Goal: Information Seeking & Learning: Check status

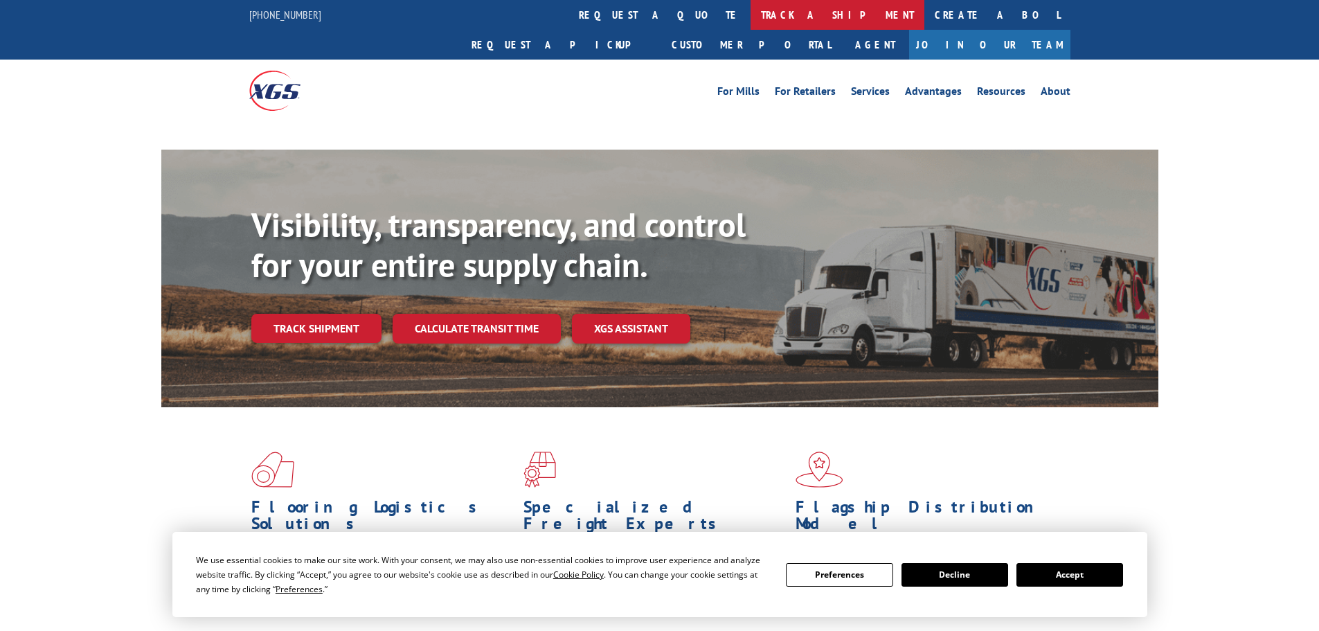
click at [750, 14] on link "track a shipment" at bounding box center [837, 15] width 174 height 30
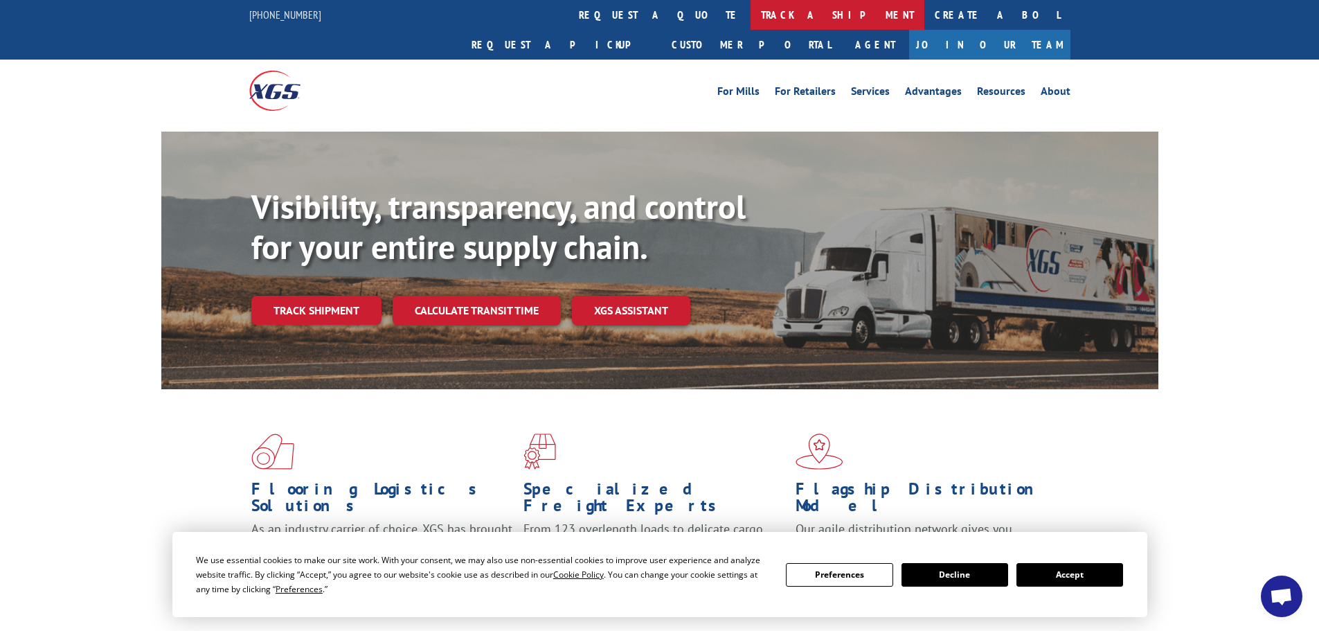
click at [750, 17] on link "track a shipment" at bounding box center [837, 15] width 174 height 30
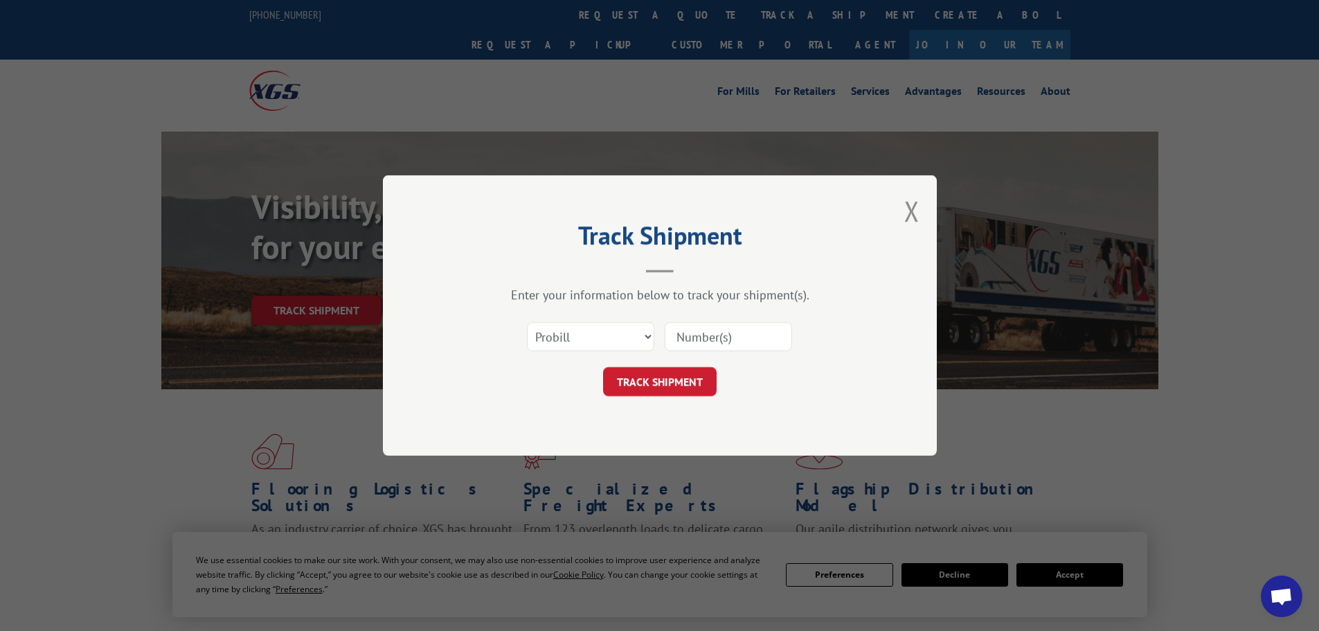
click at [671, 348] on input at bounding box center [728, 336] width 127 height 29
paste input "17518097"
type input "17518097"
click at [675, 382] on button "TRACK SHIPMENT" at bounding box center [660, 381] width 114 height 29
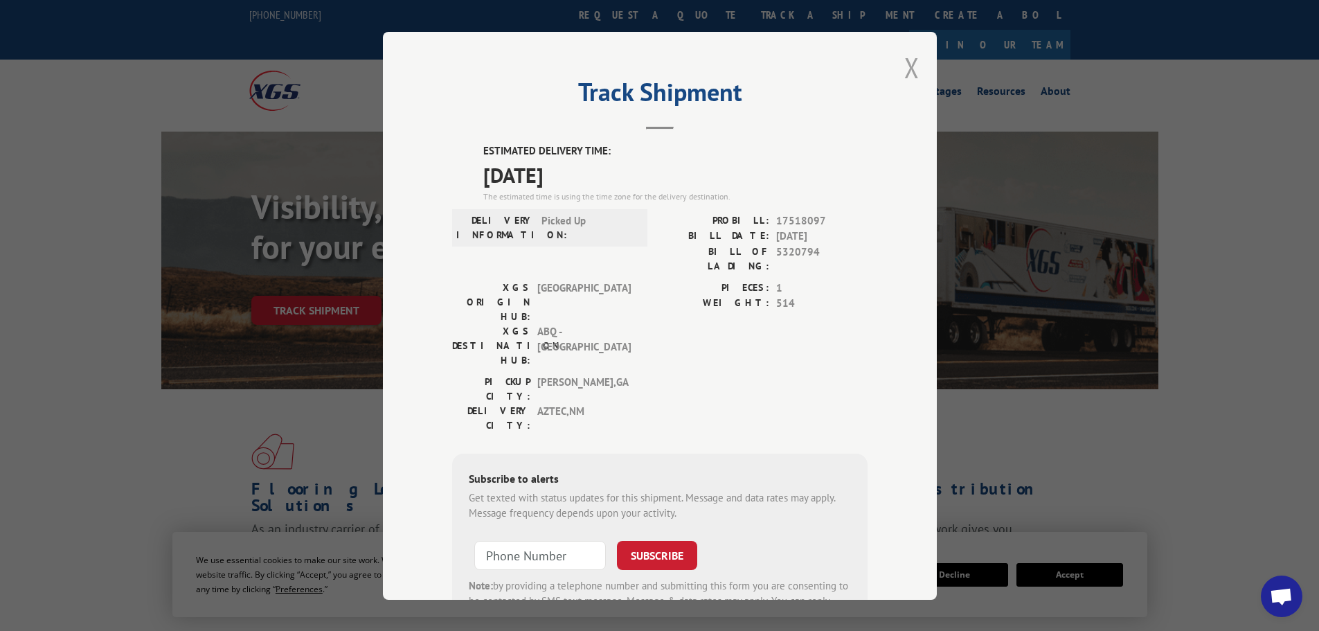
click at [905, 71] on button "Close modal" at bounding box center [911, 67] width 15 height 37
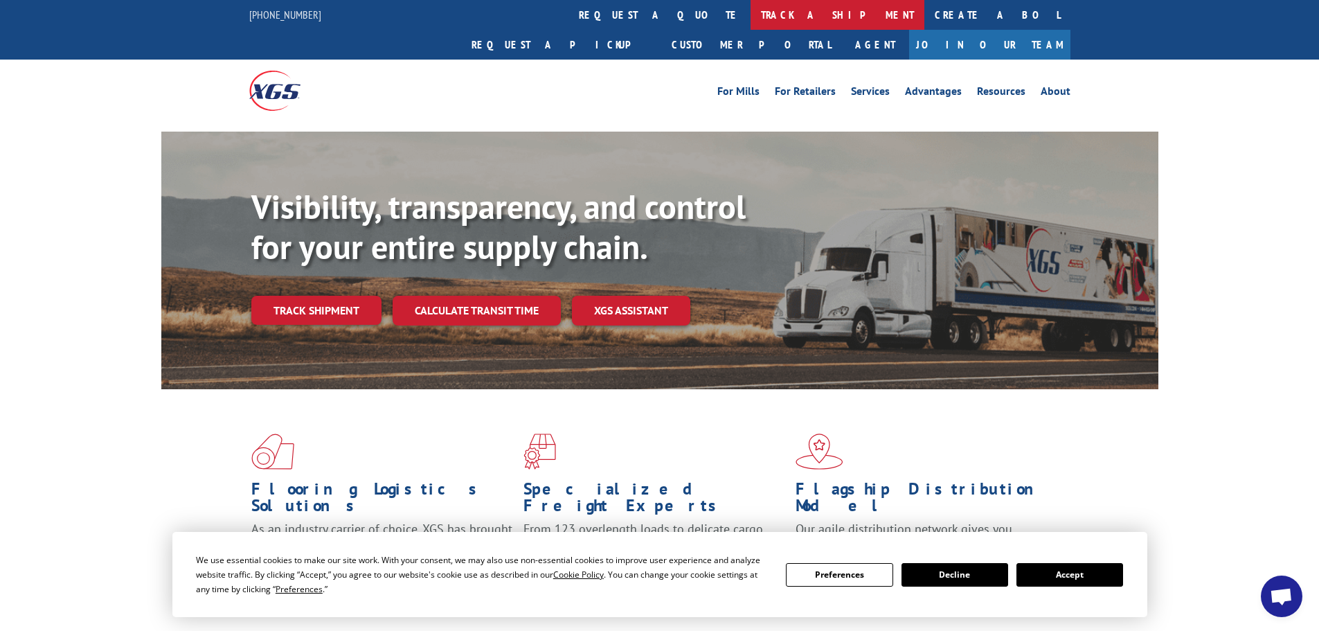
click at [750, 17] on link "track a shipment" at bounding box center [837, 15] width 174 height 30
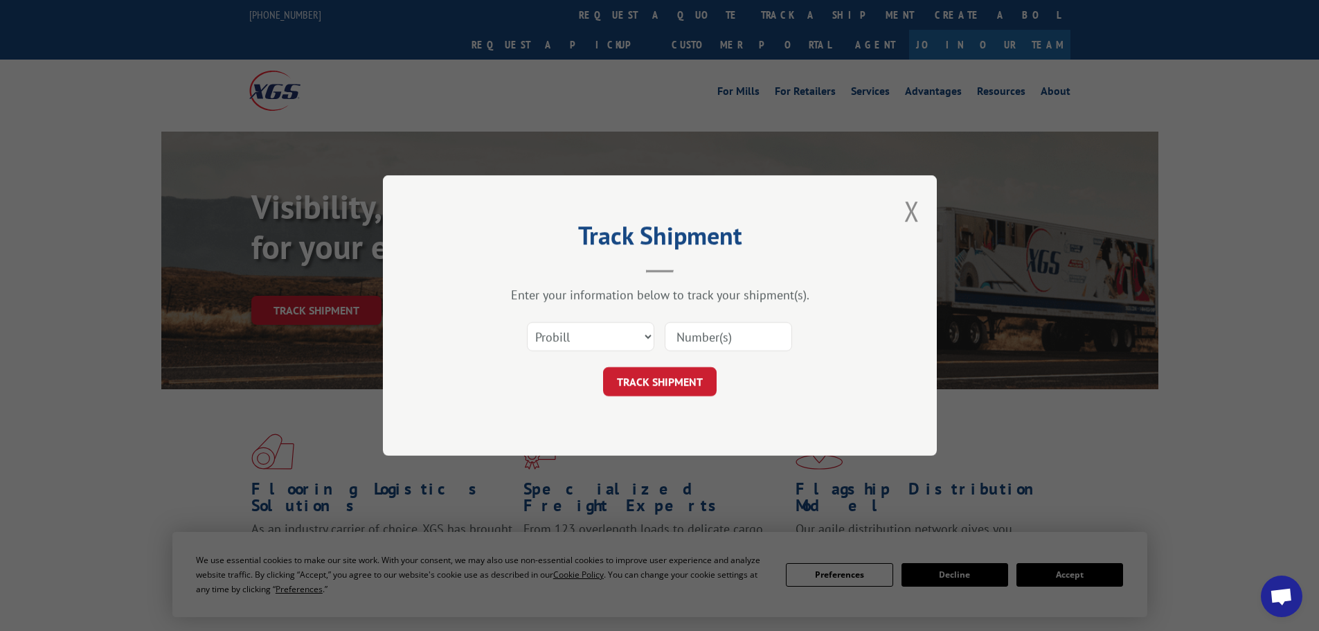
click at [712, 331] on input at bounding box center [728, 336] width 127 height 29
paste input "17472735"
type input "17472735"
click at [689, 379] on button "TRACK SHIPMENT" at bounding box center [660, 381] width 114 height 29
